Goal: Task Accomplishment & Management: Use online tool/utility

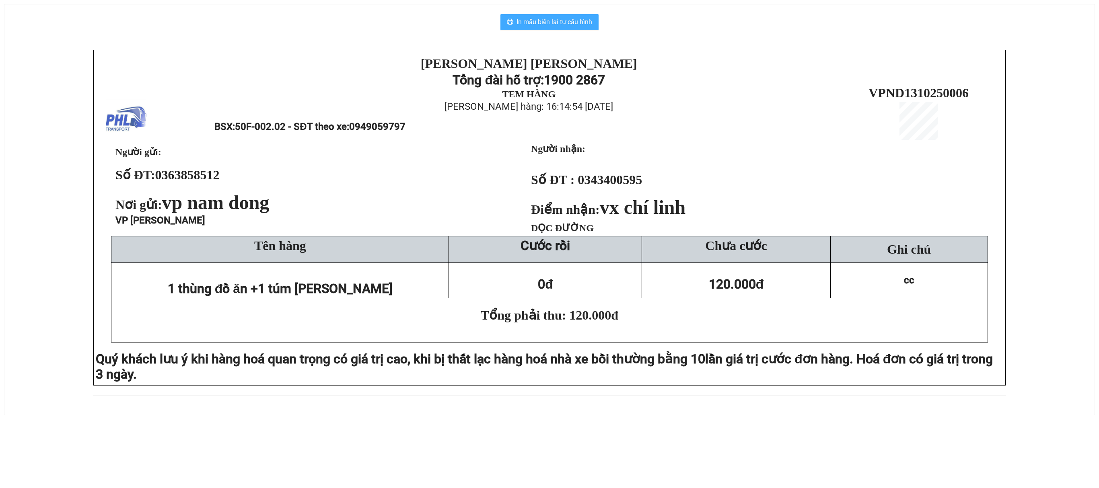
click at [555, 22] on span "In mẫu biên lai tự cấu hình" at bounding box center [554, 22] width 76 height 10
